Goal: Task Accomplishment & Management: Manage account settings

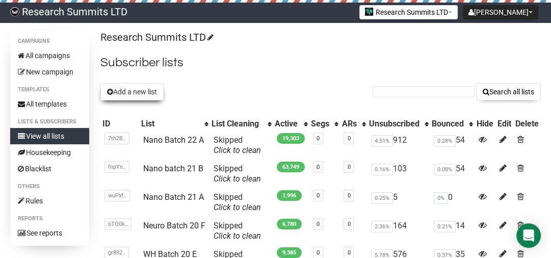
click at [147, 96] on button "Add a new list" at bounding box center [132, 91] width 63 height 17
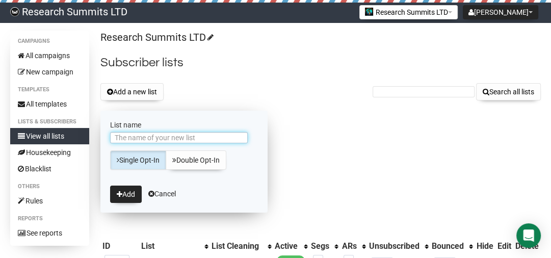
click at [147, 138] on input "List name" at bounding box center [179, 137] width 138 height 11
click at [127, 136] on input "Ai M batch 12" at bounding box center [179, 137] width 138 height 11
type input "Ai batch 22 C"
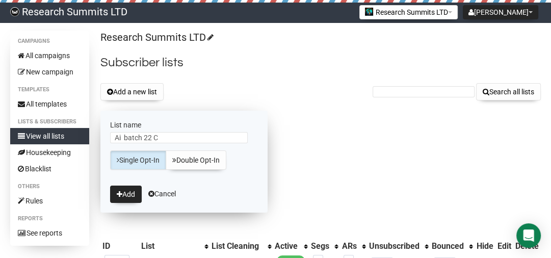
click at [133, 161] on link "Single Opt-In" at bounding box center [138, 159] width 56 height 19
click at [118, 192] on icon "submit" at bounding box center [120, 194] width 6 height 7
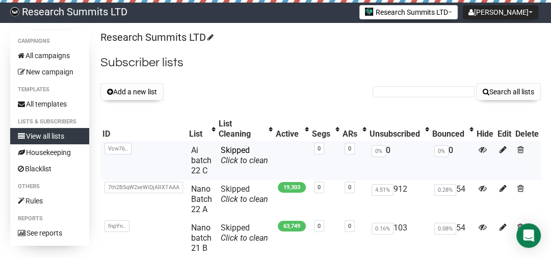
scroll to position [41, 0]
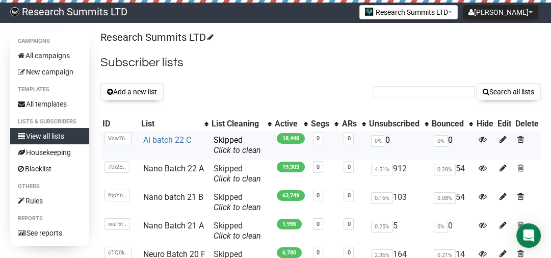
click at [170, 139] on link "Ai batch 22 C" at bounding box center [167, 140] width 48 height 10
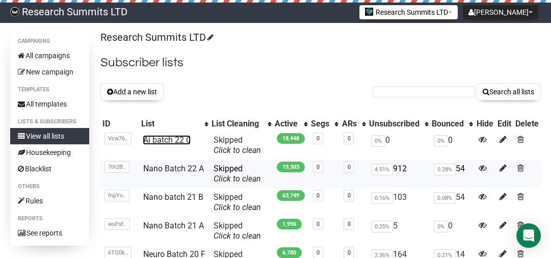
scroll to position [67, 0]
